Goal: Information Seeking & Learning: Learn about a topic

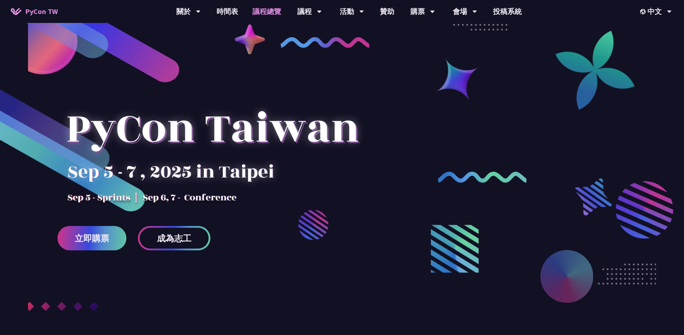
click at [267, 12] on link "議程總覽" at bounding box center [266, 11] width 43 height 23
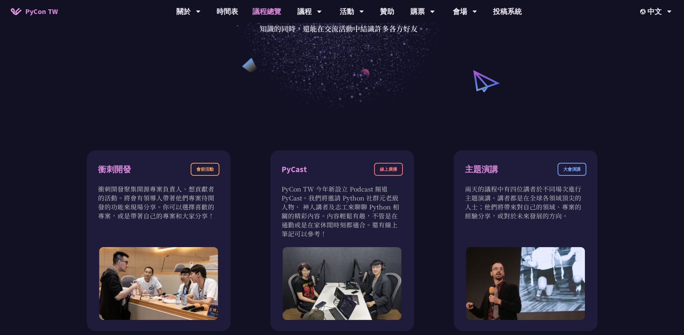
scroll to position [153, 0]
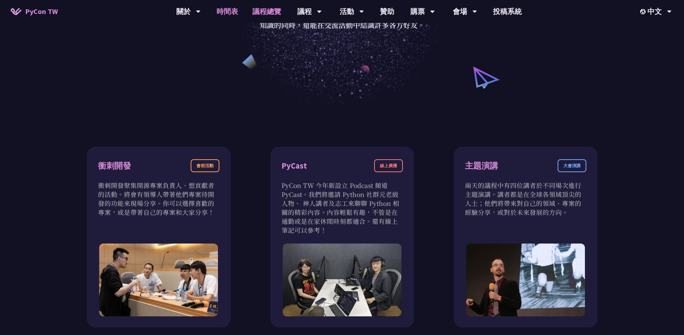
click at [233, 11] on link "時間表" at bounding box center [227, 11] width 36 height 23
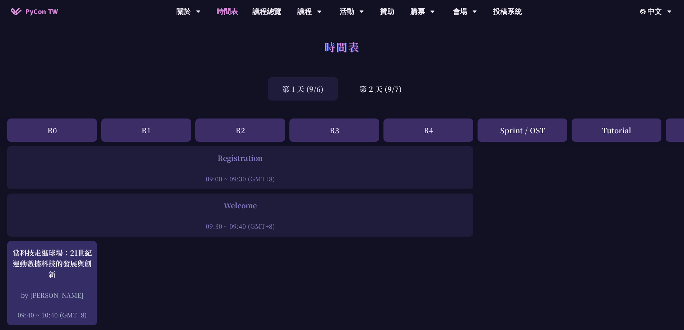
click at [297, 87] on div "第 1 天 (9/6)" at bounding box center [303, 88] width 70 height 23
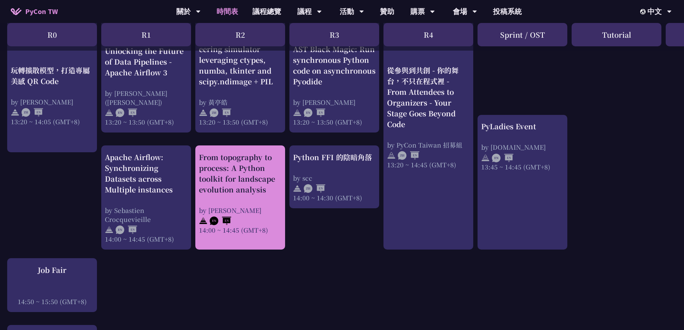
scroll to position [654, 0]
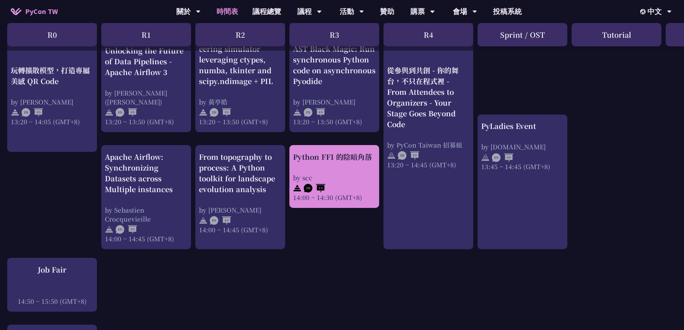
click at [316, 173] on div "by scc" at bounding box center [334, 177] width 83 height 9
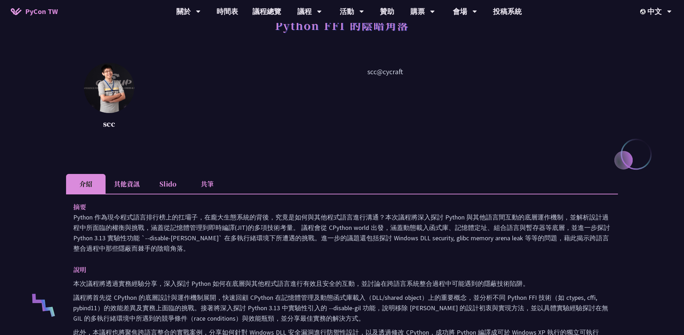
scroll to position [62, 0]
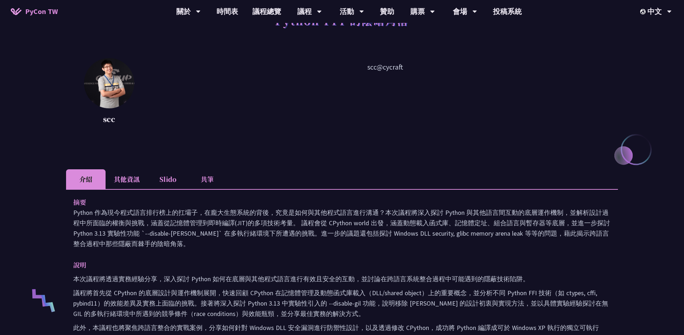
drag, startPoint x: 73, startPoint y: 222, endPoint x: 149, endPoint y: 246, distance: 79.6
click at [148, 246] on p "Python 作為現今程式語言排行榜上的扛壩子，在龐大生態系統的背後，究竟是如何與其他程式語言進行溝通？本次議程將深入探討 Python 與其他語言間互動的底…" at bounding box center [341, 229] width 537 height 42
click at [178, 242] on p "Python 作為現今程式語言排行榜上的扛壩子，在龐大生態系統的背後，究竟是如何與其他程式語言進行溝通？本次議程將深入探討 Python 與其他語言間互動的底…" at bounding box center [341, 229] width 537 height 42
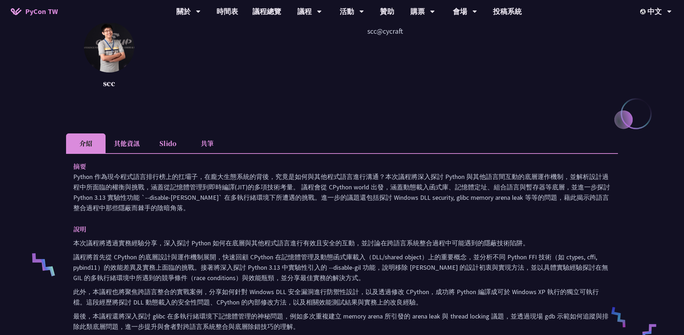
scroll to position [135, 0]
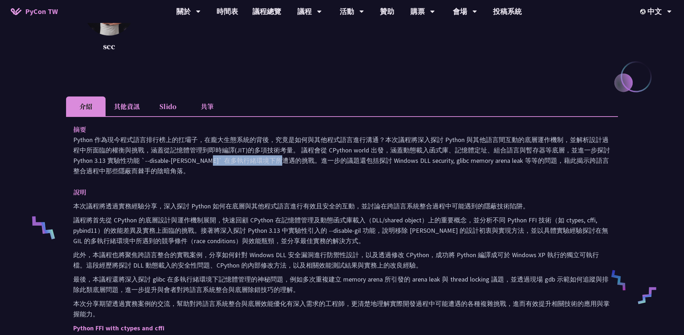
drag, startPoint x: 145, startPoint y: 160, endPoint x: 176, endPoint y: 162, distance: 31.6
click at [176, 162] on p "Python 作為現今程式語言排行榜上的扛壩子，在龐大生態系統的背後，究竟是如何與其他程式語言進行溝通？本次議程將深入探討 Python 與其他語言間互動的底…" at bounding box center [341, 156] width 537 height 42
copy p "--disable-[PERSON_NAME]"
click at [284, 206] on p "本次議程將透過實務經驗分享，深入探討 Python 如何在底層與其他程式語言進行有效且安全的互動，並討論在跨語言系統整合過程中可能遇到的隱蔽技術陷阱。" at bounding box center [341, 206] width 537 height 10
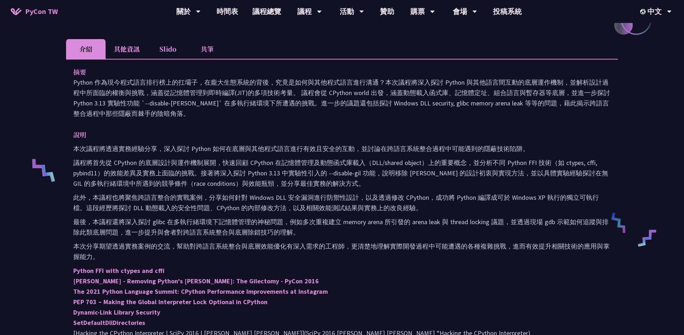
scroll to position [0, 0]
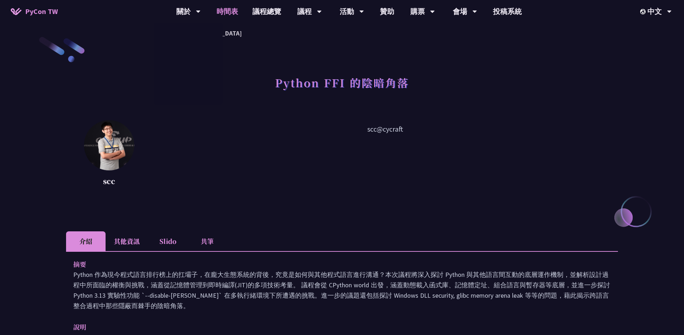
click at [226, 13] on link "時間表" at bounding box center [227, 11] width 36 height 23
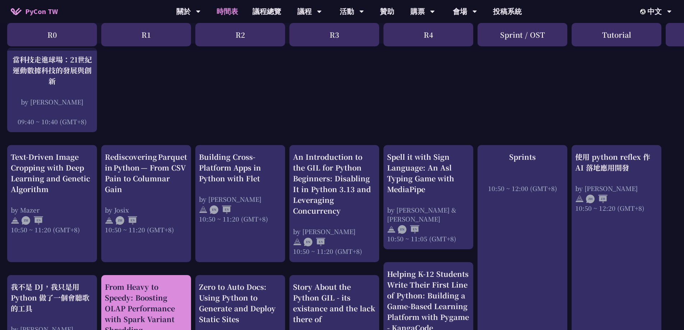
scroll to position [192, 0]
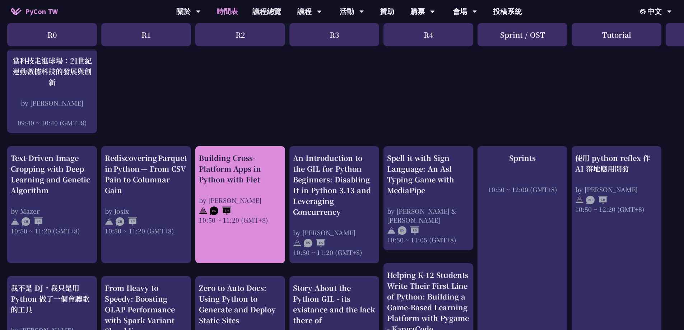
click at [239, 179] on div "Building Cross-Platform Apps in Python with Flet" at bounding box center [240, 169] width 83 height 32
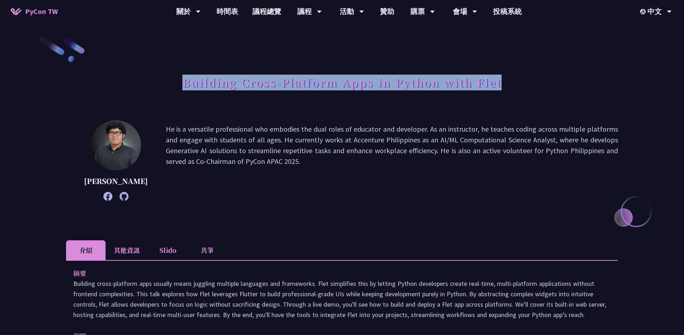
drag, startPoint x: 183, startPoint y: 82, endPoint x: 505, endPoint y: 82, distance: 321.7
click at [506, 82] on div "Building Cross-Platform Apps in Python with Flet" at bounding box center [342, 91] width 552 height 38
copy h1 "Building Cross-Platform Apps in Python with Flet"
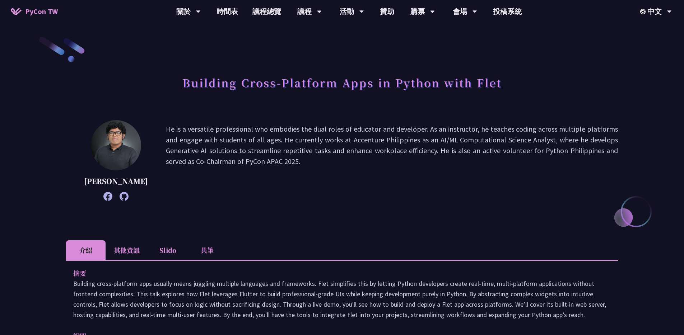
click at [203, 133] on p "He is a versatile professional who embodies the dual roles of educator and deve…" at bounding box center [392, 161] width 452 height 74
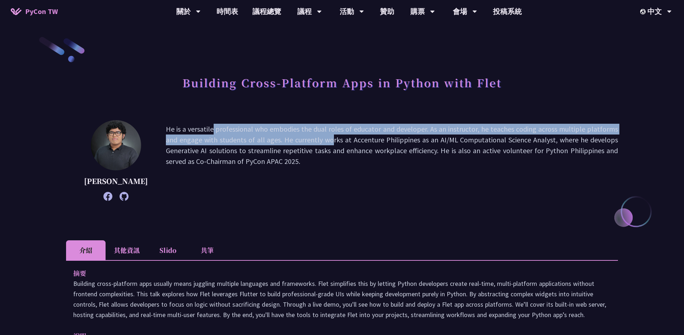
drag, startPoint x: 154, startPoint y: 129, endPoint x: 251, endPoint y: 140, distance: 98.0
click at [251, 140] on p "He is a versatile professional who embodies the dual roles of educator and deve…" at bounding box center [392, 161] width 452 height 74
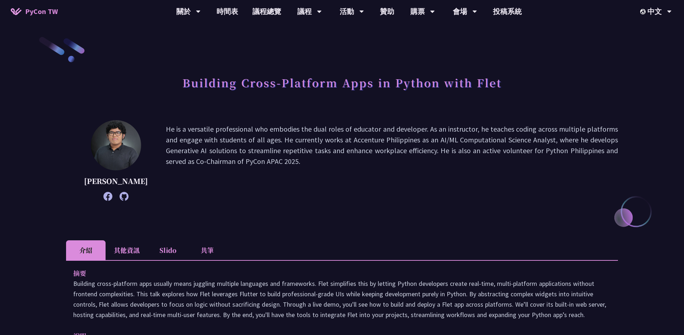
click at [232, 146] on p "He is a versatile professional who embodies the dual roles of educator and deve…" at bounding box center [392, 161] width 452 height 74
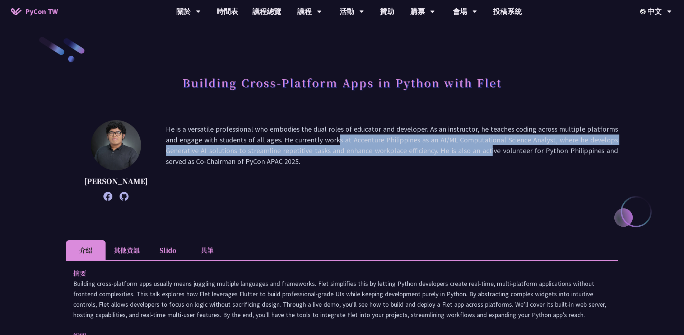
drag, startPoint x: 253, startPoint y: 139, endPoint x: 394, endPoint y: 148, distance: 140.3
click at [394, 148] on p "He is a versatile professional who embodies the dual roles of educator and deve…" at bounding box center [392, 161] width 452 height 74
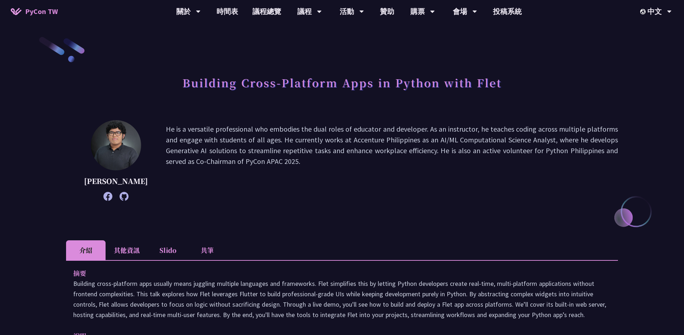
click at [448, 127] on p "He is a versatile professional who embodies the dual roles of educator and deve…" at bounding box center [392, 161] width 452 height 74
drag, startPoint x: 392, startPoint y: 151, endPoint x: 394, endPoint y: 158, distance: 6.9
click at [394, 158] on p "He is a versatile professional who embodies the dual roles of educator and deve…" at bounding box center [392, 161] width 452 height 74
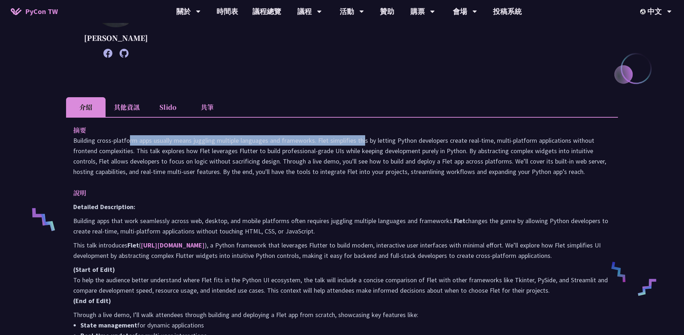
drag, startPoint x: 73, startPoint y: 143, endPoint x: 315, endPoint y: 141, distance: 242.4
click at [315, 141] on div "摘要 Building cross-platform apps usually means juggling multiple languages and f…" at bounding box center [342, 255] width 552 height 277
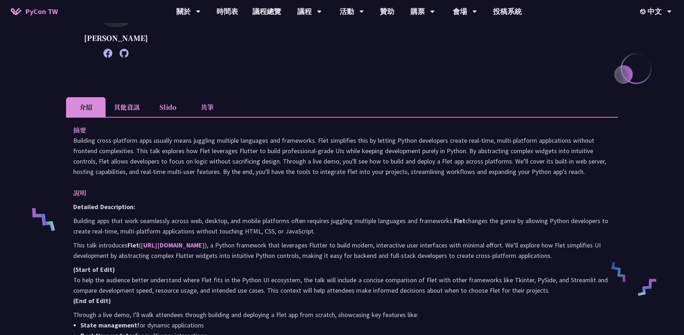
click at [321, 148] on p "Building cross-platform apps usually means juggling multiple languages and fram…" at bounding box center [341, 156] width 537 height 42
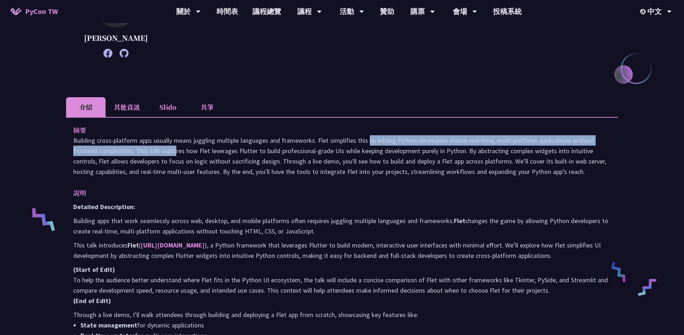
drag, startPoint x: 318, startPoint y: 140, endPoint x: 131, endPoint y: 153, distance: 187.5
click at [131, 153] on p "Building cross-platform apps usually means juggling multiple languages and fram…" at bounding box center [341, 156] width 537 height 42
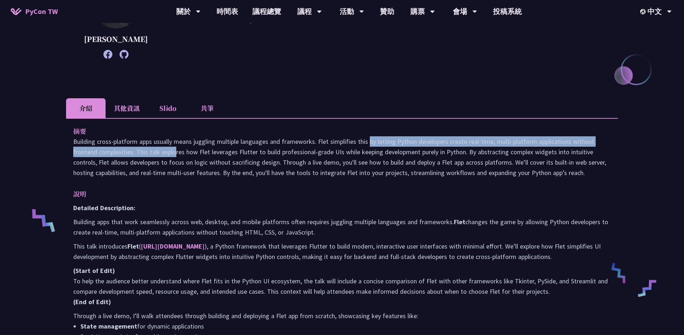
scroll to position [142, 0]
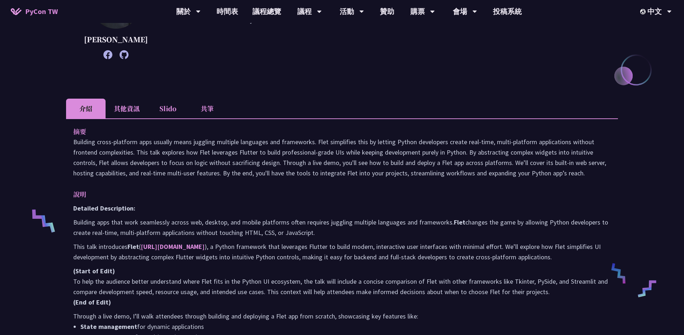
click at [219, 150] on p "Building cross-platform apps usually means juggling multiple languages and fram…" at bounding box center [341, 158] width 537 height 42
